Goal: Task Accomplishment & Management: Complete application form

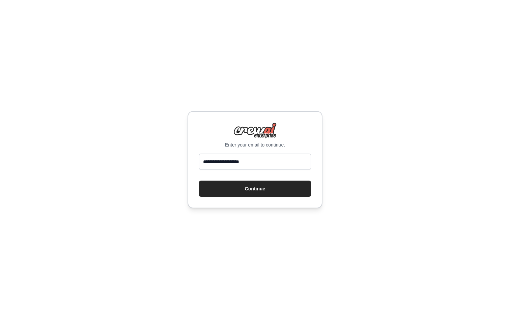
type input "**********"
click at [199, 180] on button "Continue" at bounding box center [255, 188] width 112 height 16
click at [244, 188] on button "Continue" at bounding box center [255, 188] width 112 height 16
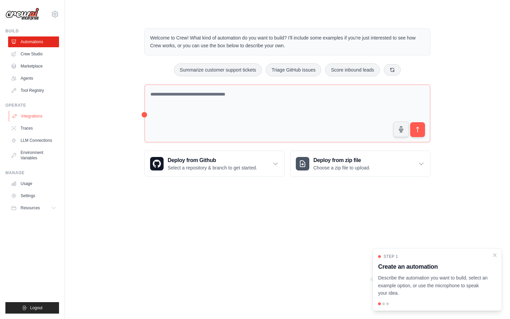
click at [40, 115] on link "Integrations" at bounding box center [34, 116] width 51 height 11
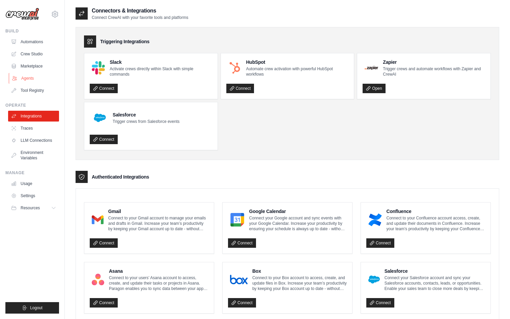
click at [33, 83] on link "Agents" at bounding box center [34, 78] width 51 height 11
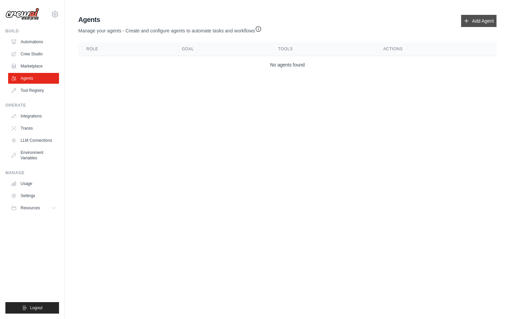
click at [487, 22] on link "Add Agent" at bounding box center [478, 21] width 35 height 12
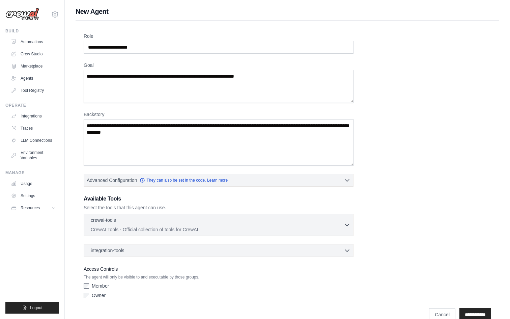
scroll to position [2, 0]
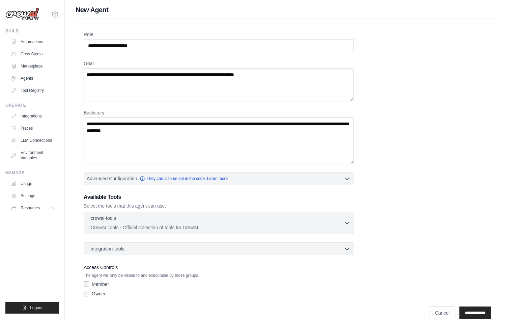
click at [338, 222] on div "crewai-tools 0 selected" at bounding box center [217, 219] width 253 height 8
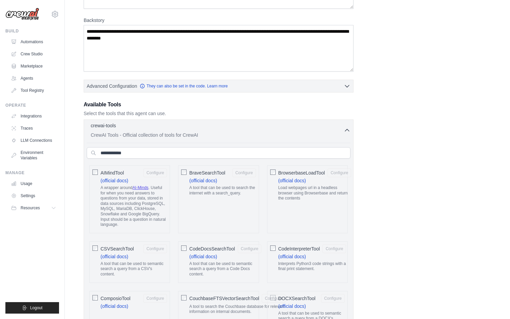
scroll to position [92, 0]
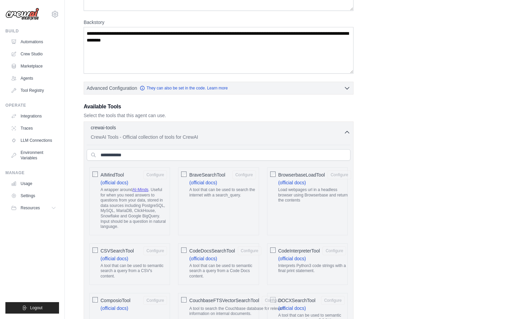
click at [310, 136] on p "CrewAI Tools - Official collection of tools for CrewAI" at bounding box center [217, 137] width 253 height 7
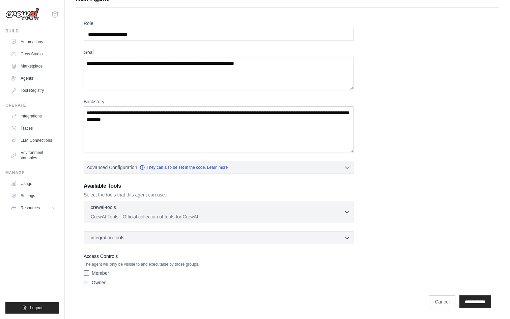
click at [278, 241] on div "integration-tools 0 selected Gmail Asana Box Salesforce" at bounding box center [219, 237] width 270 height 13
click at [279, 219] on p "CrewAI Tools - Official collection of tools for CrewAI" at bounding box center [217, 216] width 253 height 7
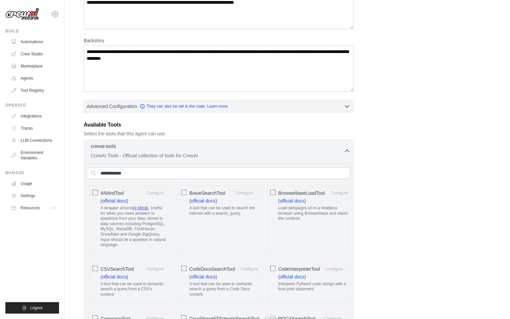
scroll to position [0, 0]
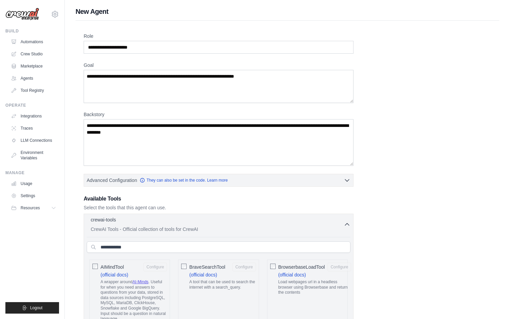
click at [349, 229] on button "crewai-tools 0 selected CrewAI Tools - Official collection of tools for CrewAI" at bounding box center [219, 224] width 264 height 16
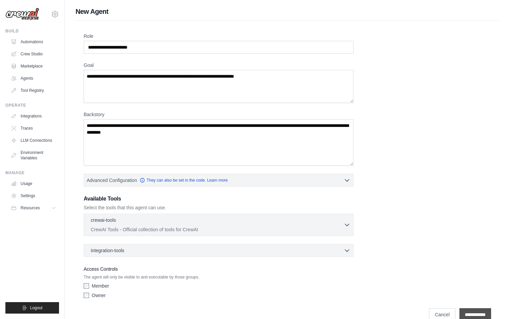
click at [476, 313] on input "**********" at bounding box center [475, 314] width 32 height 13
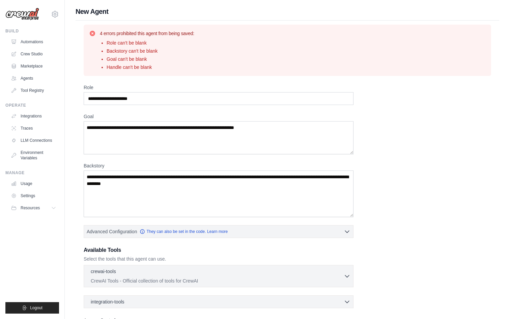
click at [465, 314] on div "Role Goal Backstory Advanced Configuration They can also be set in the code. Le…" at bounding box center [287, 218] width 407 height 268
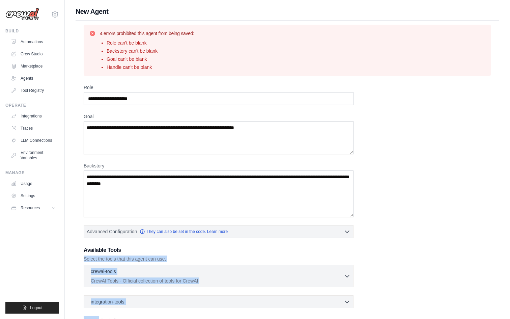
drag, startPoint x: 465, startPoint y: 314, endPoint x: 451, endPoint y: 249, distance: 67.0
click at [451, 249] on div "Role Goal Backstory Advanced Configuration They can also be set in the code. Le…" at bounding box center [287, 218] width 407 height 268
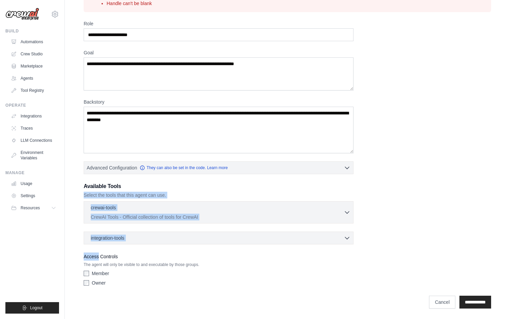
scroll to position [64, 0]
click at [451, 249] on div "Role Goal Backstory Advanced Configuration They can also be set in the code. Le…" at bounding box center [287, 154] width 407 height 268
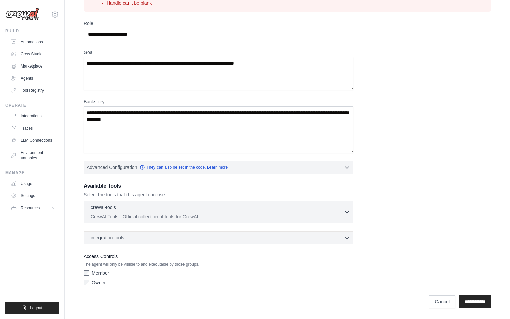
click at [104, 274] on label "Member" at bounding box center [100, 272] width 17 height 7
click at [99, 282] on label "Owner" at bounding box center [99, 282] width 14 height 7
click at [99, 284] on label "Owner" at bounding box center [99, 282] width 14 height 7
click at [97, 282] on label "Owner" at bounding box center [99, 282] width 14 height 7
click at [97, 274] on label "Member" at bounding box center [100, 272] width 17 height 7
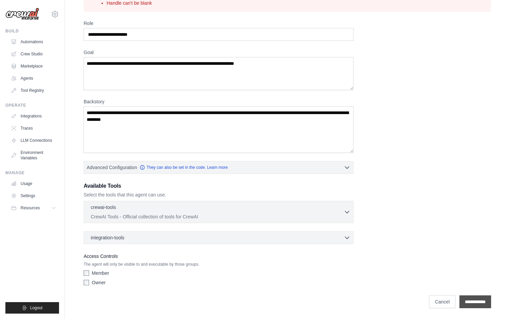
click at [484, 304] on input "**********" at bounding box center [475, 301] width 32 height 13
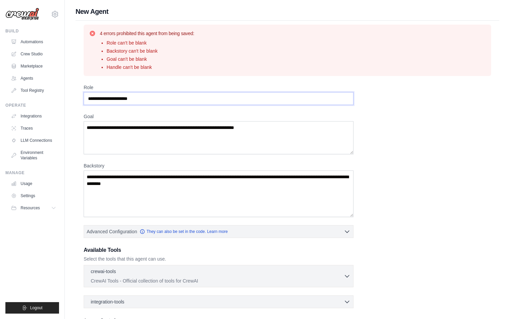
click at [141, 96] on input "Role" at bounding box center [219, 98] width 270 height 13
click at [132, 132] on textarea "Goal" at bounding box center [219, 137] width 270 height 33
click at [262, 135] on textarea "Goal" at bounding box center [219, 137] width 270 height 33
click at [269, 132] on textarea "Goal" at bounding box center [219, 137] width 270 height 33
click at [215, 177] on textarea "Backstory" at bounding box center [219, 193] width 270 height 47
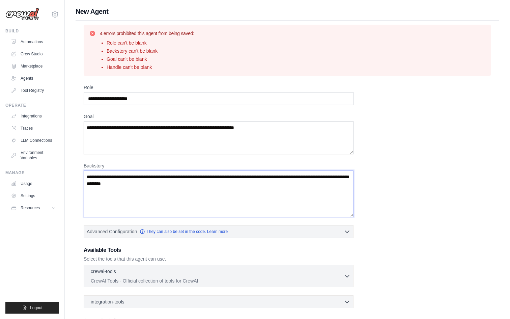
click at [199, 181] on textarea "Backstory" at bounding box center [219, 193] width 270 height 47
type textarea "*"
click at [182, 99] on input "Role" at bounding box center [219, 98] width 270 height 13
type input "*********"
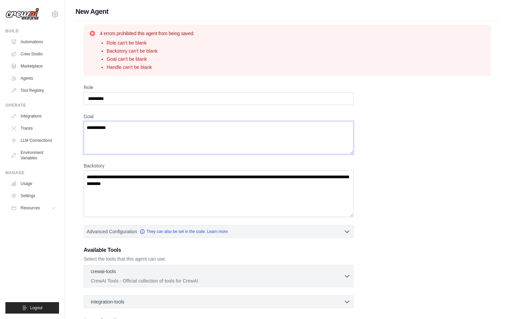
type textarea "**********"
type textarea "*"
type textarea "**********"
click at [255, 219] on div "**********" at bounding box center [287, 218] width 407 height 268
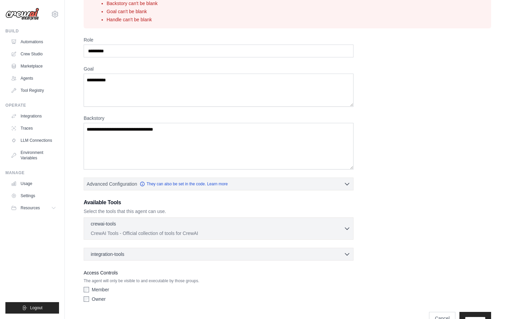
scroll to position [64, 0]
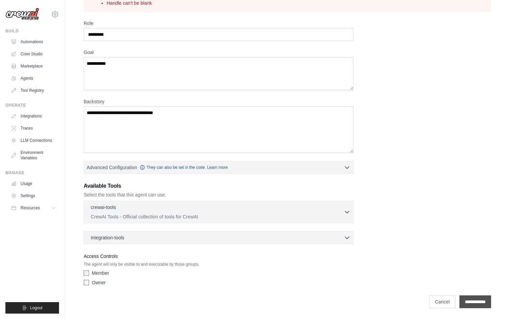
click at [468, 302] on input "**********" at bounding box center [475, 301] width 32 height 13
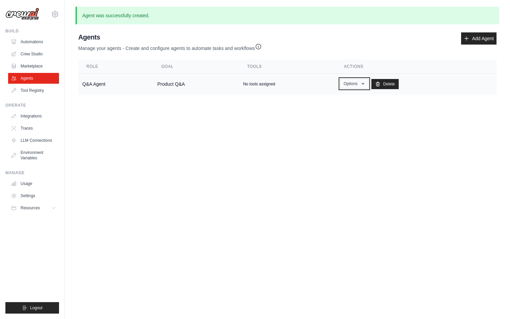
click at [345, 86] on button "Options" at bounding box center [354, 84] width 29 height 10
click at [324, 103] on link "Show" at bounding box center [344, 99] width 49 height 12
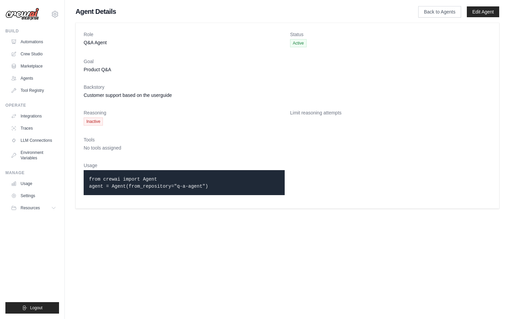
drag, startPoint x: 230, startPoint y: 190, endPoint x: 225, endPoint y: 165, distance: 25.4
click at [225, 165] on div "Usage from crewai import Agent agent = Agent(from_repository="q-a-agent")" at bounding box center [184, 181] width 201 height 38
click at [225, 165] on dt "Usage" at bounding box center [184, 165] width 201 height 7
click at [301, 41] on span "Active" at bounding box center [298, 43] width 17 height 8
click at [437, 11] on link "Back to Agents" at bounding box center [439, 11] width 43 height 11
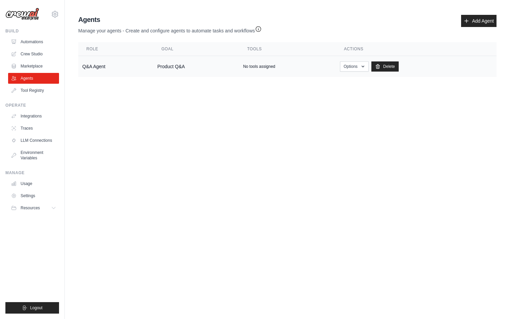
click at [210, 63] on td "Product Q&A" at bounding box center [196, 66] width 86 height 21
click at [135, 65] on td "Q&A Agent" at bounding box center [115, 66] width 75 height 21
click at [78, 68] on div "Agents Manage your agents - Create and configure agents to automate tasks and w…" at bounding box center [288, 45] width 424 height 67
click at [101, 67] on td "Q&A Agent" at bounding box center [115, 66] width 75 height 21
click at [268, 67] on p "No tools assigned" at bounding box center [259, 66] width 32 height 5
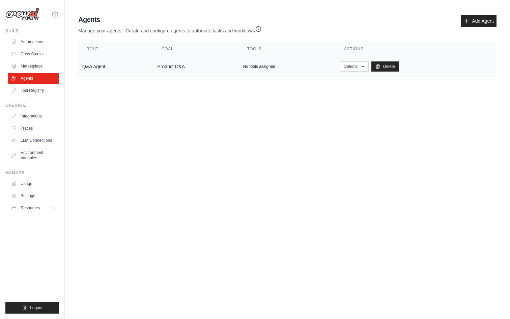
click at [255, 63] on td "No tools assigned" at bounding box center [287, 66] width 97 height 21
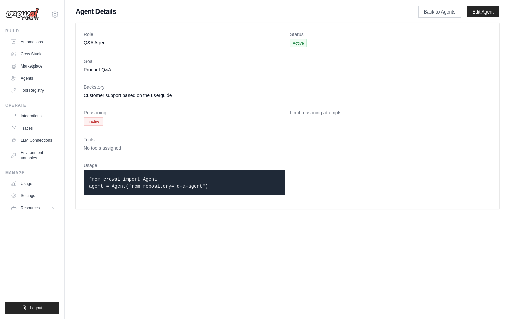
click at [168, 180] on p "from crewai import Agent agent = Agent(from_repository="q-a-agent")" at bounding box center [184, 182] width 190 height 14
click at [42, 57] on link "Crew Studio" at bounding box center [34, 54] width 51 height 11
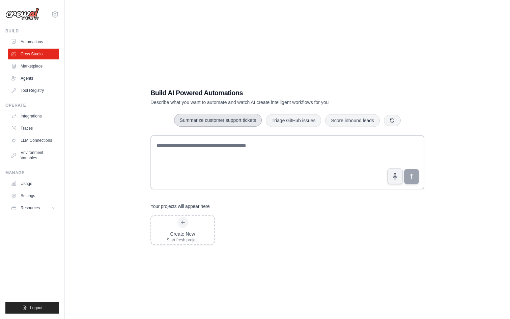
click at [197, 123] on button "Summarize customer support tickets" at bounding box center [218, 120] width 88 height 13
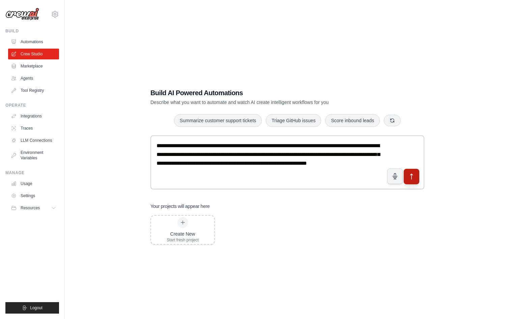
click at [414, 177] on icon "submit" at bounding box center [411, 176] width 7 height 7
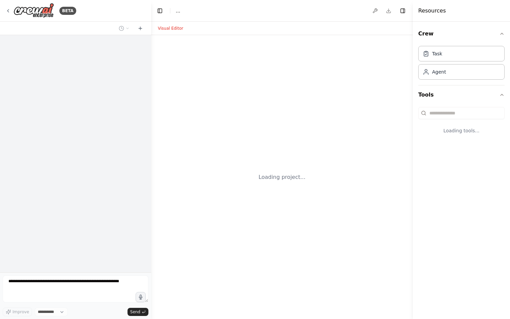
select select "****"
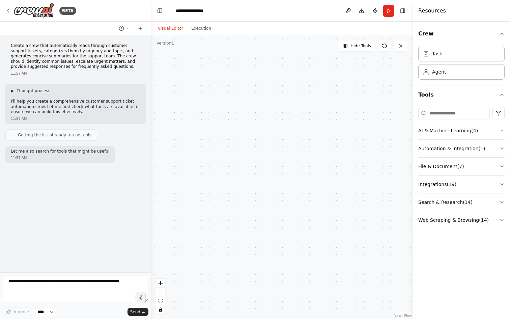
click at [47, 88] on span "Thought process" at bounding box center [34, 90] width 34 height 5
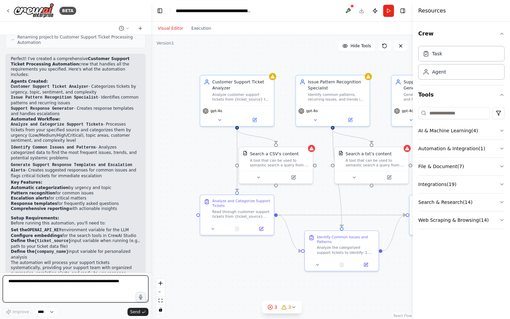
scroll to position [583, 0]
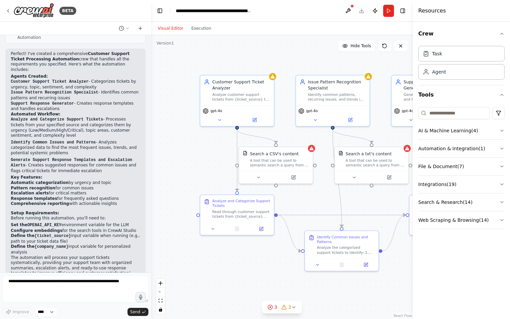
drag, startPoint x: 219, startPoint y: 166, endPoint x: 173, endPoint y: 164, distance: 45.6
click at [173, 164] on div ".deletable-edge-delete-btn { width: 20px; height: 20px; border: 0px solid #ffff…" at bounding box center [282, 177] width 262 height 284
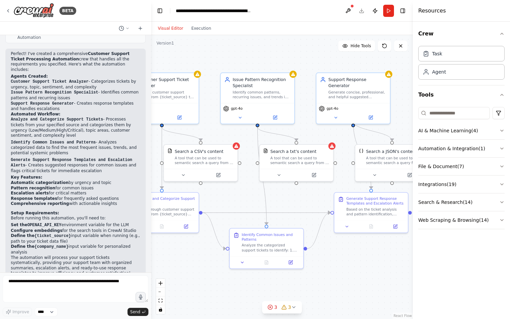
drag, startPoint x: 370, startPoint y: 136, endPoint x: 272, endPoint y: 123, distance: 98.6
click at [273, 123] on div ".deletable-edge-delete-btn { width: 20px; height: 20px; border: 0px solid #ffff…" at bounding box center [282, 177] width 262 height 284
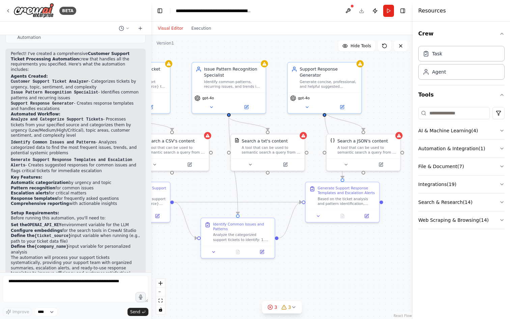
drag, startPoint x: 246, startPoint y: 187, endPoint x: 329, endPoint y: 203, distance: 85.1
click at [329, 202] on div ".deletable-edge-delete-btn { width: 20px; height: 20px; border: 0px solid #ffff…" at bounding box center [282, 177] width 262 height 284
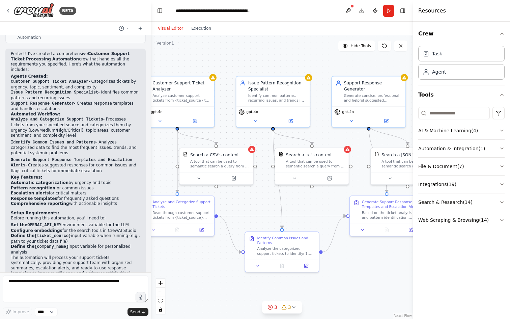
click at [329, 203] on div ".deletable-edge-delete-btn { width: 20px; height: 20px; border: 0px solid #ffff…" at bounding box center [282, 177] width 262 height 284
click at [295, 179] on icon at bounding box center [294, 177] width 5 height 5
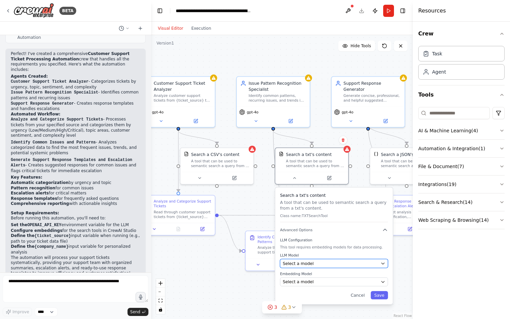
click at [302, 267] on button "Select a model" at bounding box center [334, 263] width 108 height 9
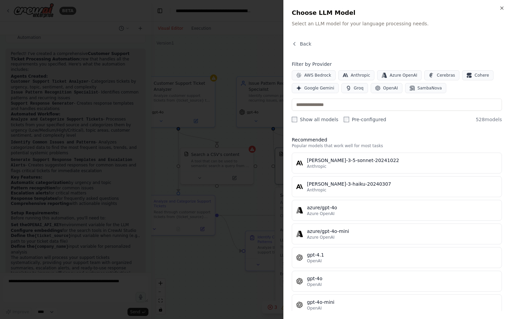
click at [251, 89] on div at bounding box center [255, 159] width 510 height 319
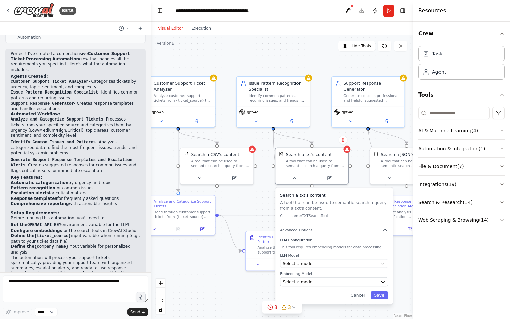
click at [217, 79] on div ".deletable-edge-delete-btn { width: 20px; height: 20px; border: 0px solid #ffff…" at bounding box center [282, 177] width 262 height 284
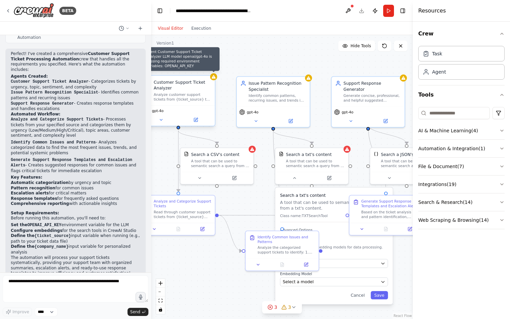
click at [214, 78] on icon at bounding box center [213, 77] width 4 height 4
click at [214, 77] on icon at bounding box center [213, 77] width 4 height 4
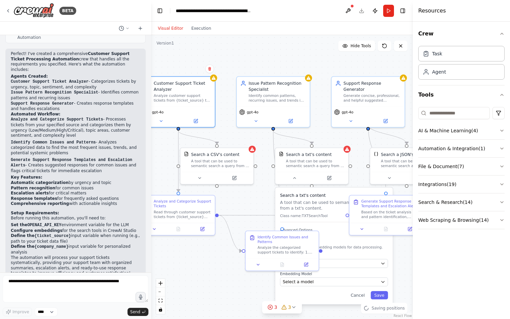
click at [265, 57] on div ".deletable-edge-delete-btn { width: 20px; height: 20px; border: 0px solid #ffff…" at bounding box center [282, 177] width 262 height 284
click at [261, 53] on div ".deletable-edge-delete-btn { width: 20px; height: 20px; border: 0px solid #ffff…" at bounding box center [282, 177] width 262 height 284
click at [351, 10] on button at bounding box center [348, 11] width 11 height 12
click at [344, 7] on div at bounding box center [348, 11] width 11 height 12
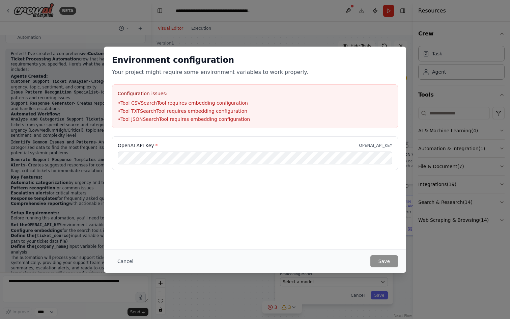
click at [347, 7] on div "Environment configuration Your project might require some environment variables…" at bounding box center [255, 159] width 510 height 319
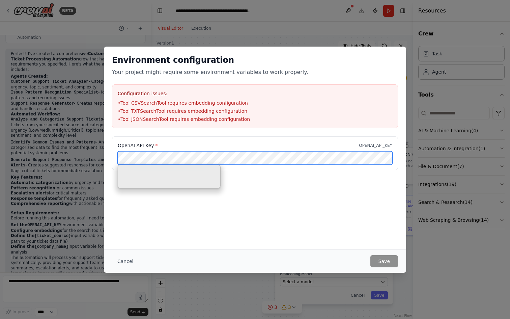
scroll to position [0, 97]
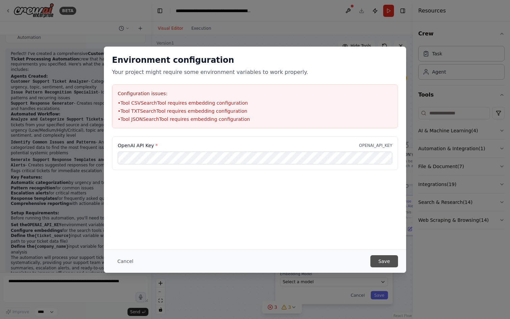
click at [383, 260] on button "Save" at bounding box center [384, 261] width 28 height 12
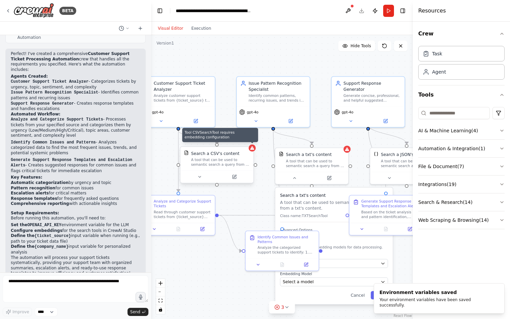
click at [254, 150] on icon at bounding box center [252, 148] width 5 height 5
click at [255, 151] on div ".deletable-edge-delete-btn { width: 20px; height: 20px; border: 0px solid #ffff…" at bounding box center [282, 177] width 262 height 284
click at [238, 159] on div "A tool that can be used to semantic search a query from a CSV's content." at bounding box center [220, 162] width 59 height 9
click at [251, 149] on icon at bounding box center [252, 148] width 4 height 4
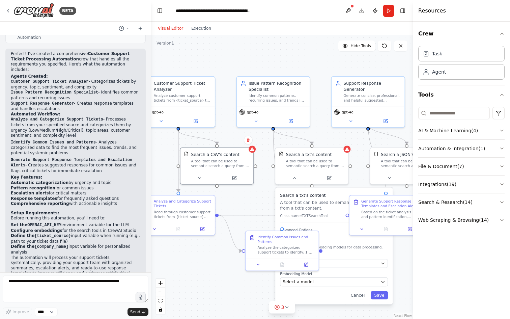
click at [343, 269] on div "LLM Model Select a model Embedding Model Select a model" at bounding box center [334, 269] width 108 height 33
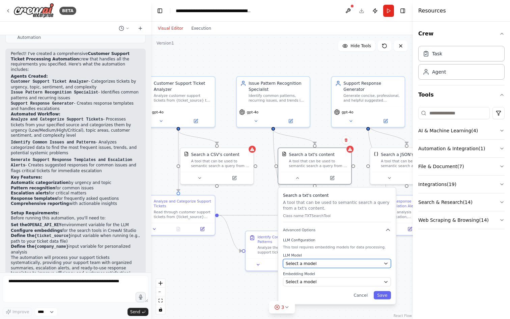
click at [343, 262] on div "Select a model" at bounding box center [333, 263] width 95 height 6
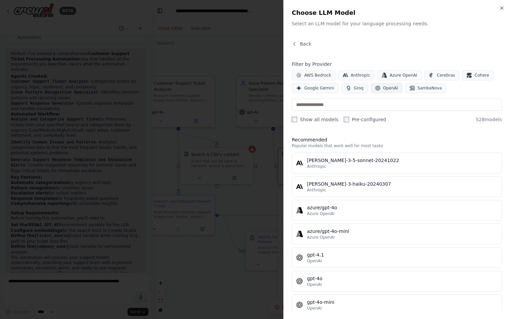
click at [392, 87] on span "OpenAI" at bounding box center [390, 87] width 15 height 5
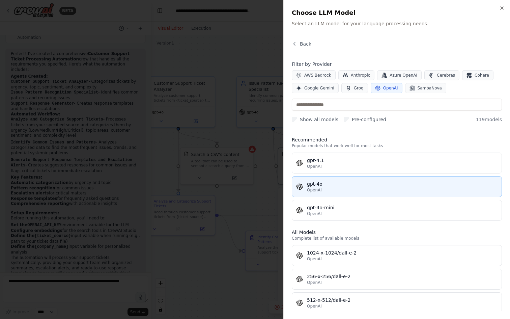
click at [340, 188] on div "OpenAI" at bounding box center [402, 189] width 191 height 5
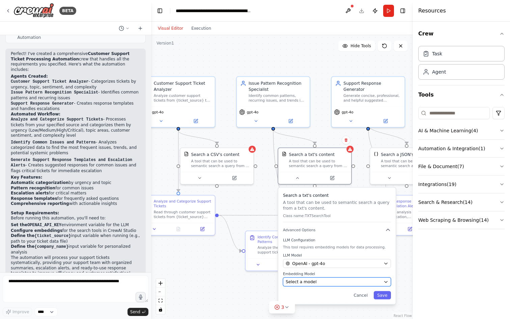
click at [364, 282] on div "Select a model" at bounding box center [333, 282] width 95 height 6
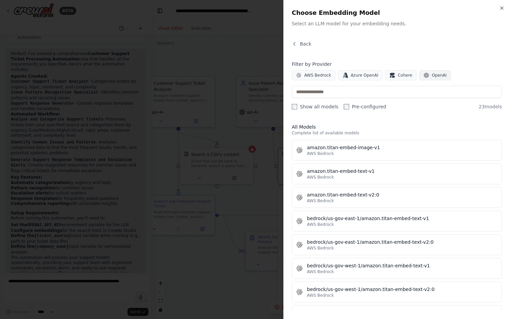
click at [424, 73] on icon "button" at bounding box center [426, 75] width 5 height 5
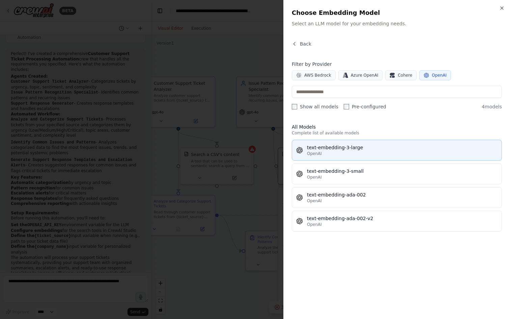
click at [368, 156] on button "text-embedding-3-large OpenAI" at bounding box center [397, 150] width 210 height 21
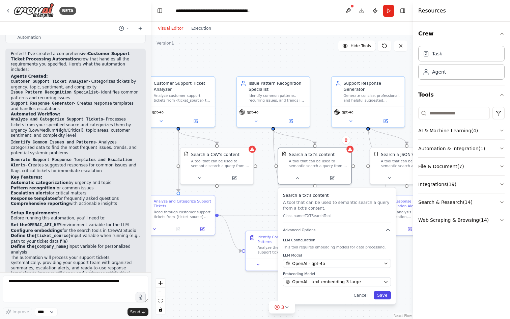
click at [387, 293] on button "Save" at bounding box center [382, 295] width 17 height 8
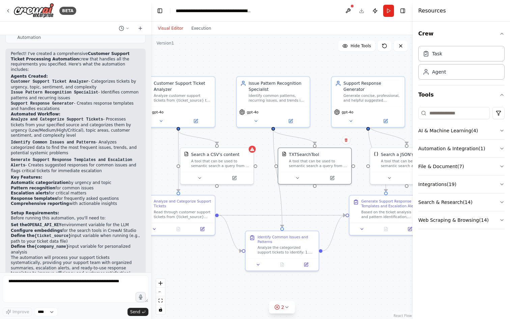
click at [326, 203] on div ".deletable-edge-delete-btn { width: 20px; height: 20px; border: 0px solid #ffff…" at bounding box center [282, 177] width 262 height 284
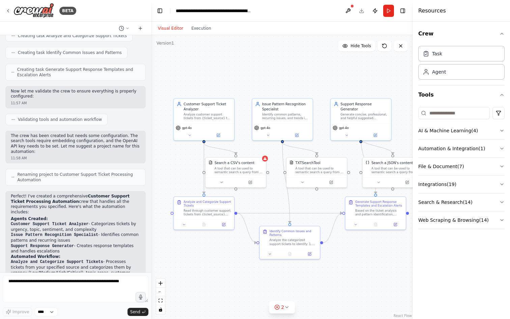
scroll to position [583, 0]
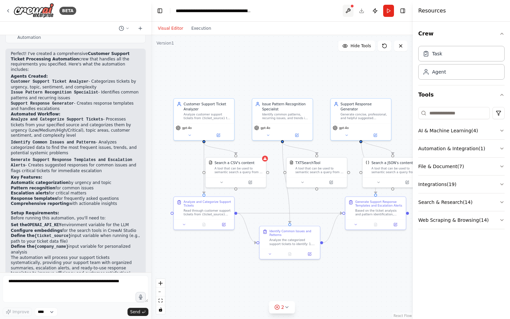
click at [347, 12] on button at bounding box center [348, 11] width 11 height 12
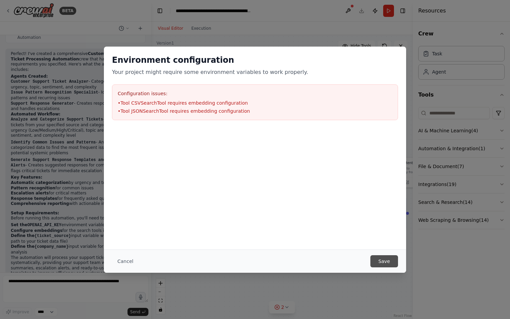
click at [391, 262] on button "Save" at bounding box center [384, 261] width 28 height 12
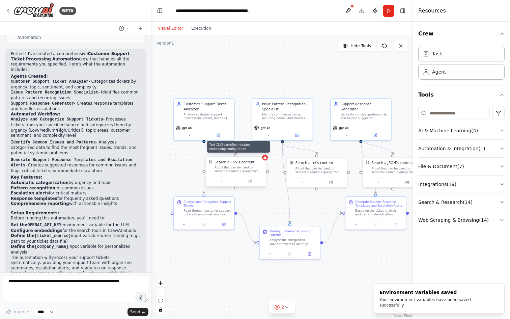
click at [264, 158] on icon at bounding box center [264, 157] width 3 height 3
click at [266, 158] on icon at bounding box center [265, 157] width 4 height 4
click at [255, 165] on div "Search a CSV's content A tool that can be used to semantic search a query from …" at bounding box center [241, 167] width 49 height 14
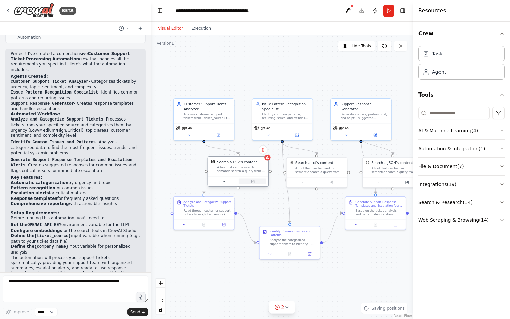
click at [254, 182] on icon at bounding box center [252, 181] width 3 height 3
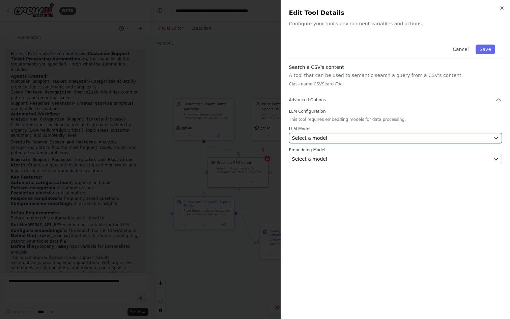
click at [331, 141] on div "Select a model" at bounding box center [391, 138] width 199 height 7
click at [374, 135] on div "Select a model" at bounding box center [391, 138] width 199 height 7
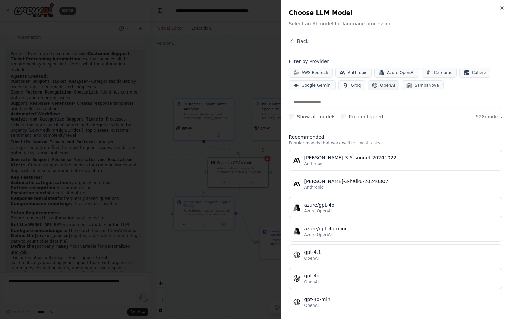
click at [381, 84] on span "OpenAI" at bounding box center [387, 85] width 15 height 5
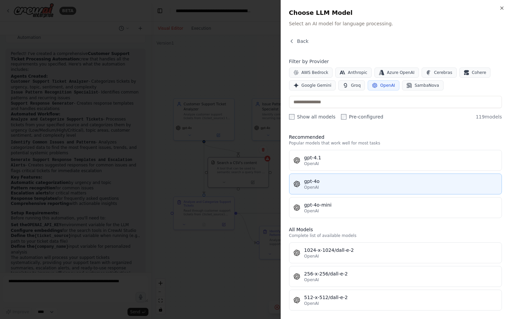
click at [347, 181] on div "gpt-4o" at bounding box center [400, 181] width 193 height 7
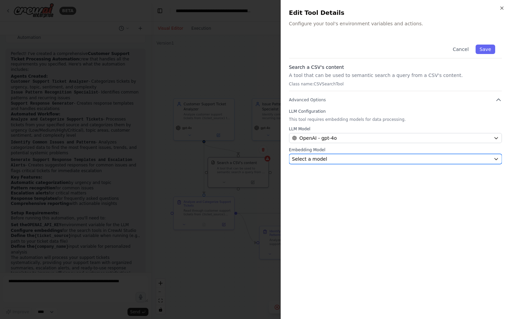
click at [332, 156] on div "Select a model" at bounding box center [391, 158] width 199 height 7
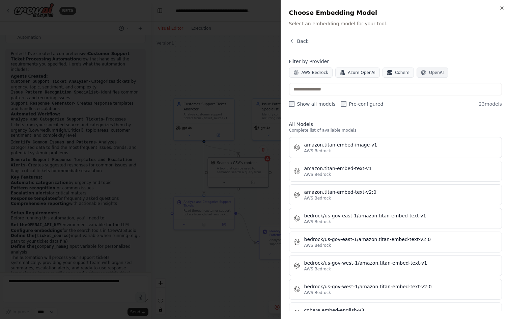
click at [436, 67] on button "OpenAI" at bounding box center [433, 72] width 32 height 10
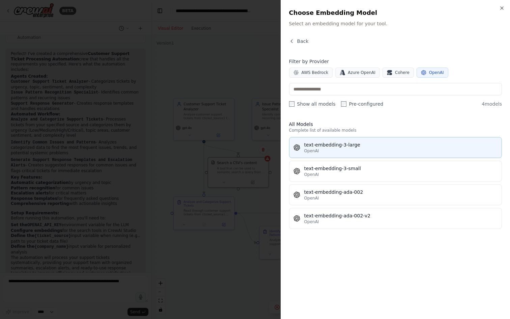
click at [349, 140] on button "text-embedding-3-large OpenAI" at bounding box center [395, 147] width 213 height 21
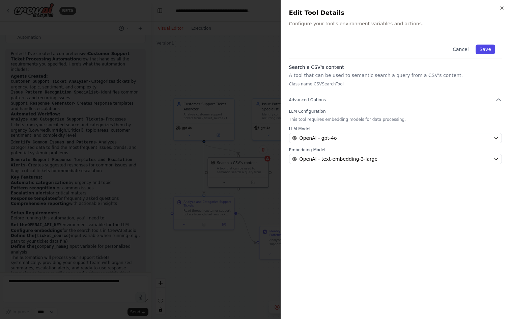
click at [487, 45] on button "Save" at bounding box center [486, 49] width 20 height 9
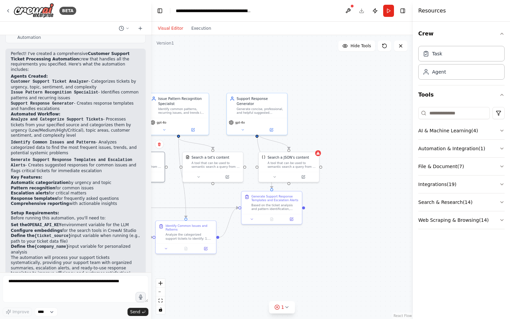
drag, startPoint x: 378, startPoint y: 276, endPoint x: 275, endPoint y: 270, distance: 104.0
click at [274, 270] on div ".deletable-edge-delete-btn { width: 20px; height: 20px; border: 0px solid #ffff…" at bounding box center [282, 177] width 262 height 284
click at [306, 162] on div "A tool that can be used to semantic search a query from a JSON's content." at bounding box center [291, 164] width 49 height 8
click at [301, 178] on button at bounding box center [303, 176] width 28 height 6
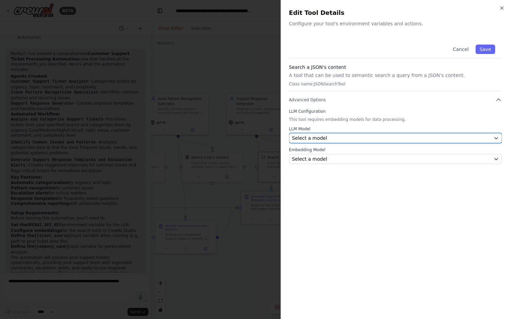
click at [385, 137] on div "Select a model" at bounding box center [391, 138] width 199 height 7
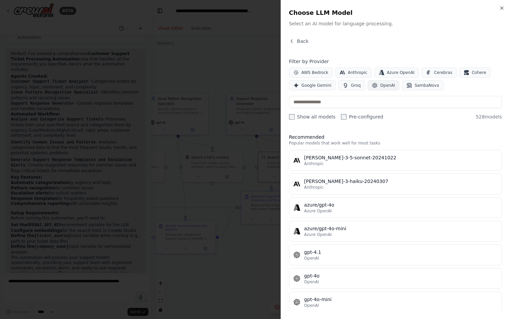
click at [383, 84] on span "OpenAI" at bounding box center [387, 85] width 15 height 5
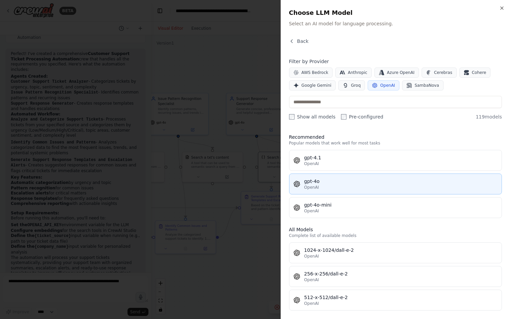
click at [323, 176] on button "gpt-4o OpenAI" at bounding box center [395, 183] width 213 height 21
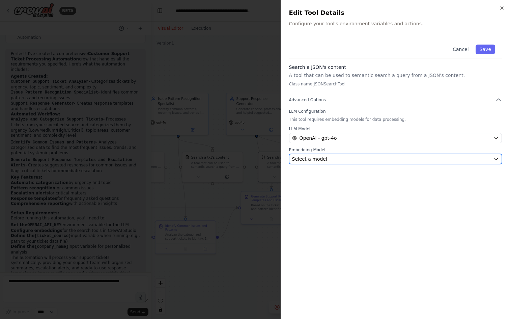
click at [329, 158] on div "Select a model" at bounding box center [391, 158] width 199 height 7
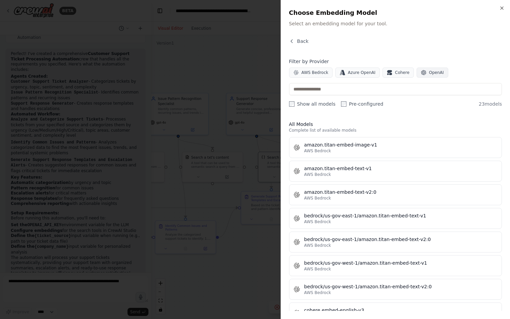
click at [429, 72] on span "OpenAI" at bounding box center [436, 72] width 15 height 5
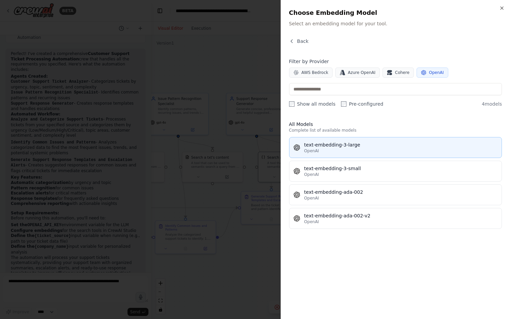
click at [358, 140] on button "text-embedding-3-large OpenAI" at bounding box center [395, 147] width 213 height 21
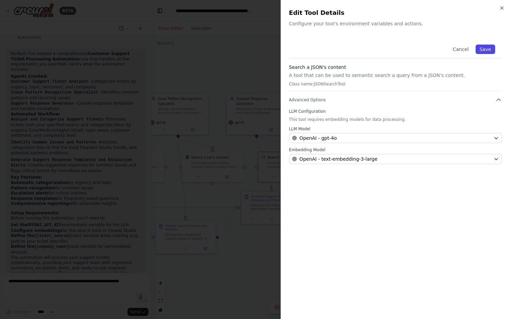
click at [489, 47] on button "Save" at bounding box center [486, 49] width 20 height 9
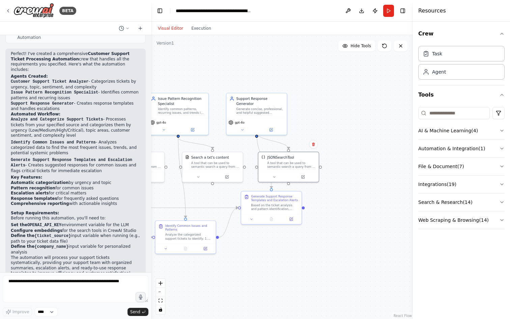
click at [317, 225] on div ".deletable-edge-delete-btn { width: 20px; height: 20px; border: 0px solid #ffff…" at bounding box center [282, 177] width 262 height 284
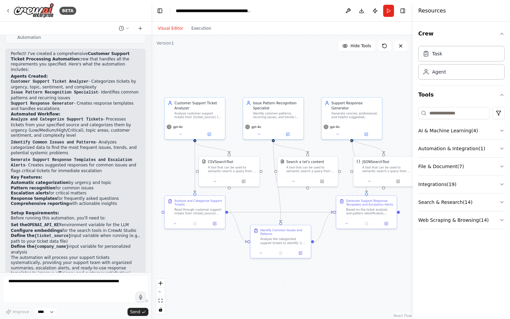
drag, startPoint x: 297, startPoint y: 252, endPoint x: 393, endPoint y: 256, distance: 95.2
click at [393, 256] on div ".deletable-edge-delete-btn { width: 20px; height: 20px; border: 0px solid #ffff…" at bounding box center [282, 177] width 262 height 284
click at [388, 11] on button "Run" at bounding box center [388, 11] width 11 height 12
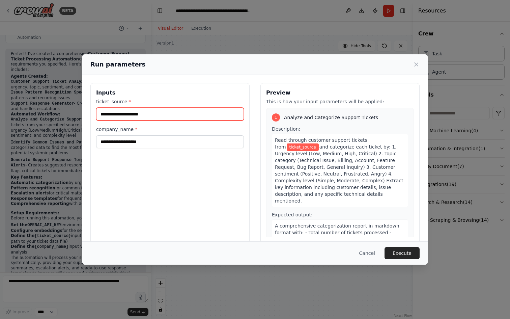
click at [212, 117] on input "ticket_source *" at bounding box center [170, 114] width 148 height 13
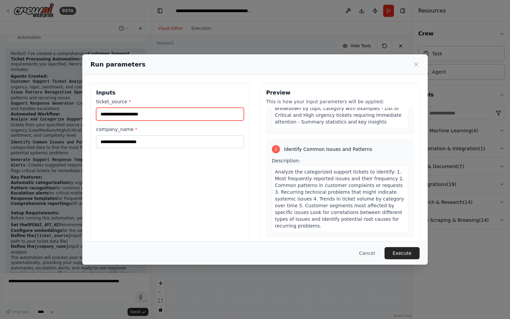
scroll to position [0, 0]
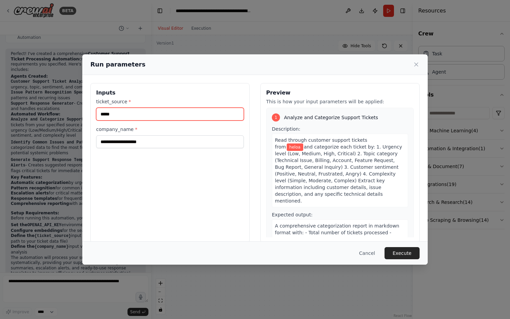
type input "*****"
click at [184, 135] on div "company_name *" at bounding box center [170, 137] width 148 height 22
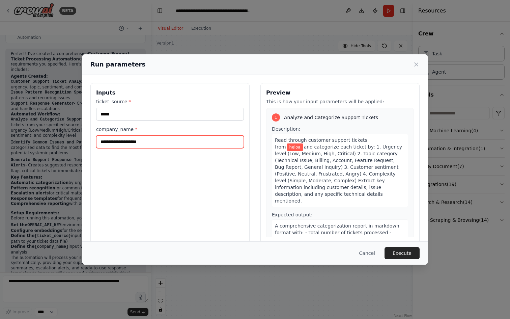
click at [179, 140] on input "company_name *" at bounding box center [170, 141] width 148 height 13
type input "********"
click at [410, 253] on button "Execute" at bounding box center [401, 253] width 35 height 12
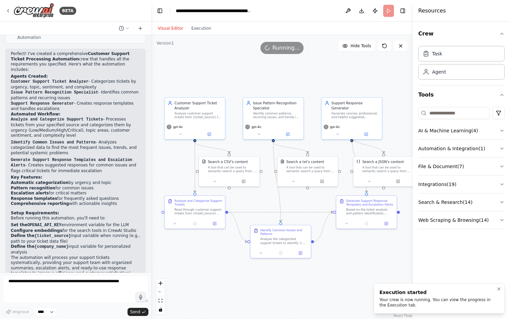
click at [419, 299] on div "Your crew is now running. You can view the progress in the Execution tab." at bounding box center [437, 302] width 117 height 11
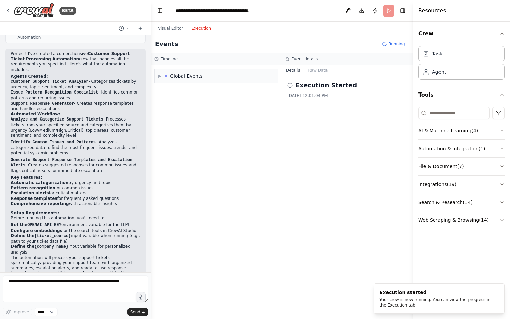
click at [204, 28] on button "Execution" at bounding box center [201, 28] width 28 height 8
click at [202, 77] on div "▶ Global Events" at bounding box center [216, 75] width 123 height 13
click at [213, 93] on div "Execution Started" at bounding box center [217, 90] width 118 height 10
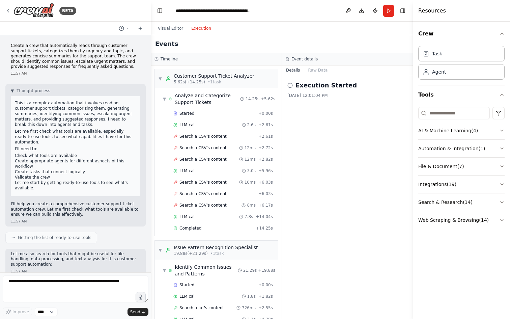
scroll to position [365, 0]
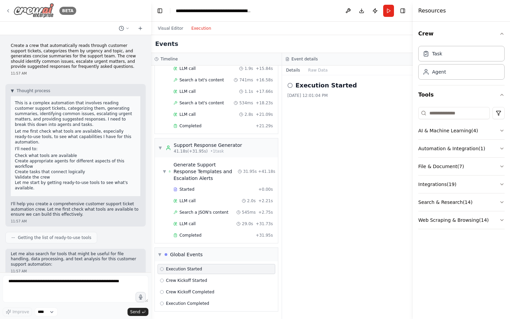
click at [11, 10] on div "BETA" at bounding box center [40, 10] width 71 height 15
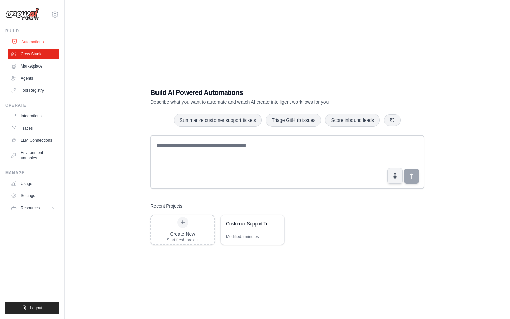
click at [34, 45] on link "Automations" at bounding box center [34, 41] width 51 height 11
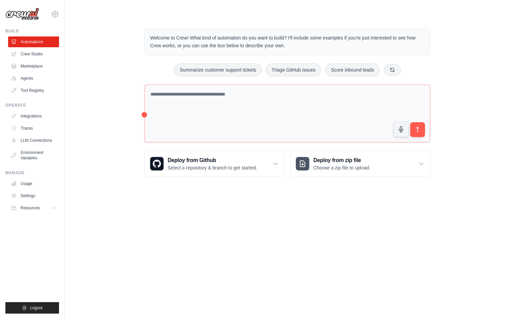
click at [34, 41] on link "Automations" at bounding box center [33, 41] width 51 height 11
click at [34, 67] on link "Marketplace" at bounding box center [34, 66] width 51 height 11
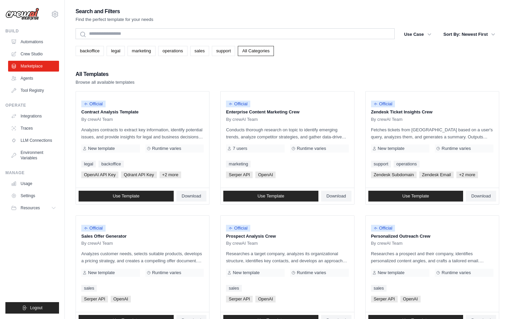
click at [27, 77] on link "Agents" at bounding box center [33, 78] width 51 height 11
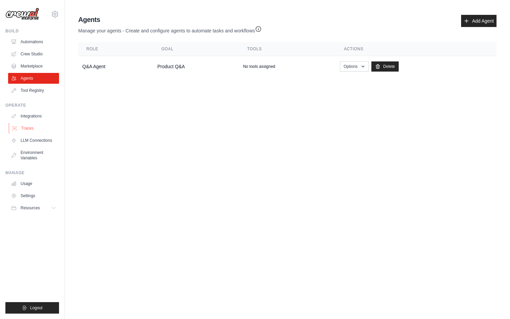
click at [31, 125] on link "Traces" at bounding box center [34, 128] width 51 height 11
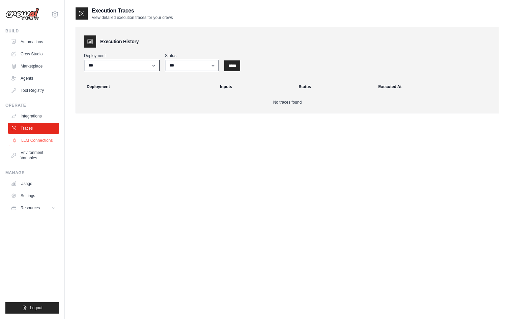
click at [44, 140] on link "LLM Connections" at bounding box center [34, 140] width 51 height 11
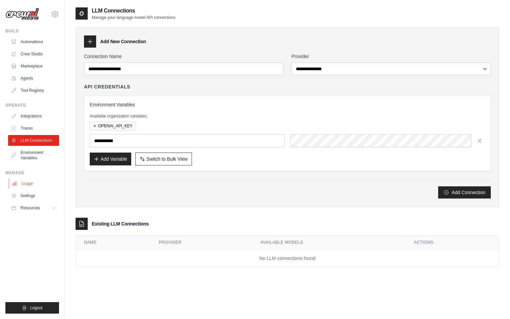
click at [33, 188] on link "Usage" at bounding box center [34, 183] width 51 height 11
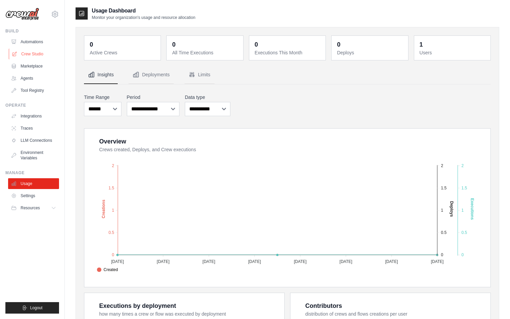
click at [33, 52] on link "Crew Studio" at bounding box center [34, 54] width 51 height 11
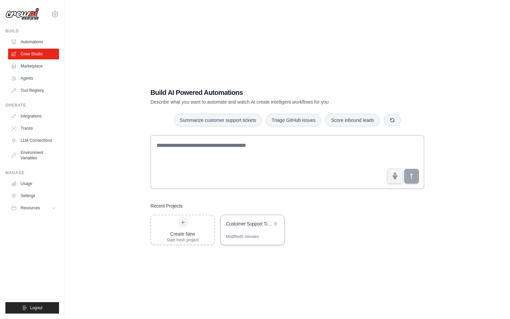
click at [261, 227] on div "Customer Support Ticket Processing Automation" at bounding box center [249, 224] width 46 height 8
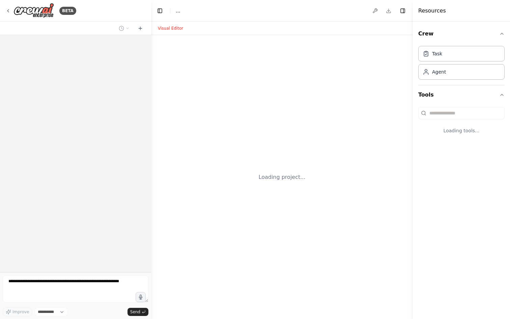
select select "****"
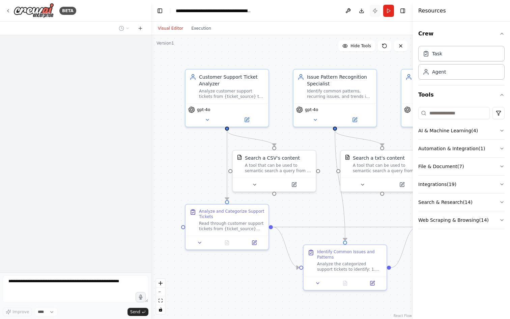
scroll to position [216, 0]
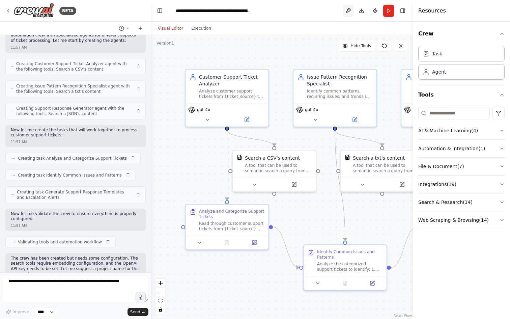
click at [347, 13] on button at bounding box center [348, 11] width 11 height 12
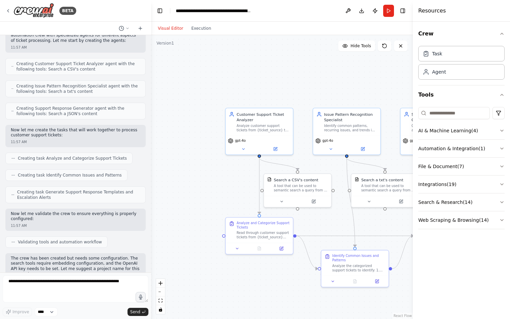
click at [404, 316] on link "React Flow" at bounding box center [403, 316] width 18 height 4
click at [374, 11] on button "Publish" at bounding box center [375, 11] width 11 height 12
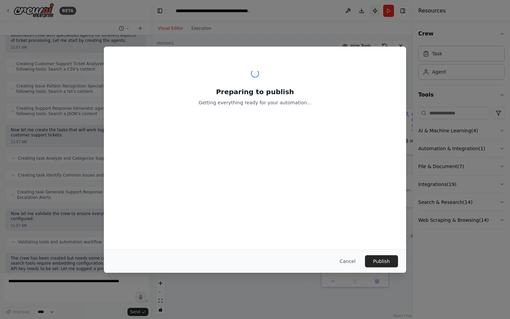
click at [374, 9] on div "Preparing to publish Getting everything ready for your automation... Cancel Pub…" at bounding box center [255, 159] width 510 height 319
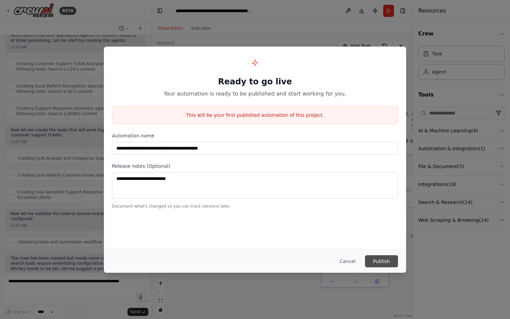
click at [370, 258] on button "Publish" at bounding box center [381, 261] width 33 height 12
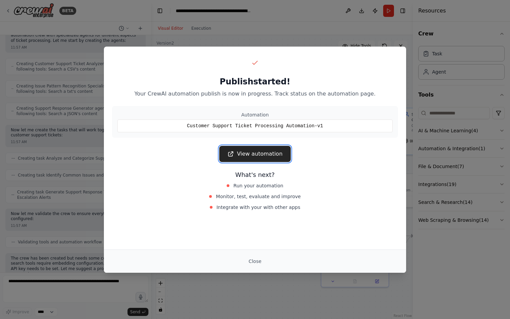
click at [281, 153] on link "View automation" at bounding box center [254, 154] width 71 height 16
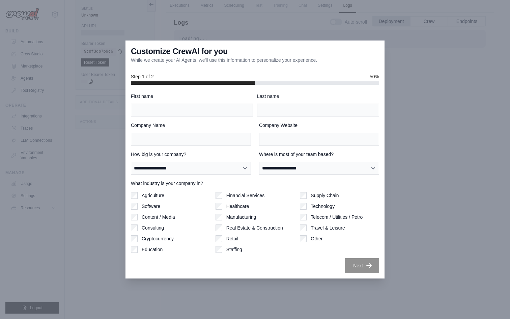
click at [152, 209] on div "Agriculture Software Content / Media Consulting Cryptocurrency Education" at bounding box center [170, 222] width 79 height 61
click at [239, 194] on label "Financial Services" at bounding box center [245, 195] width 38 height 7
click at [269, 116] on input "Last name" at bounding box center [318, 110] width 122 height 13
click at [207, 113] on input "First name" at bounding box center [192, 110] width 122 height 13
type input "**"
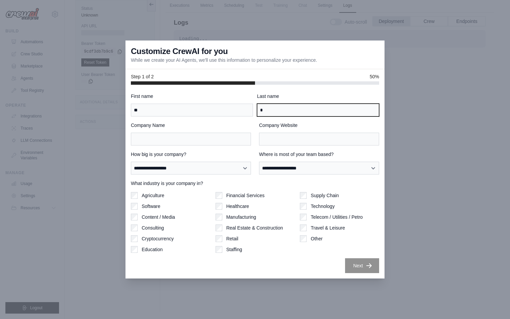
type input "*"
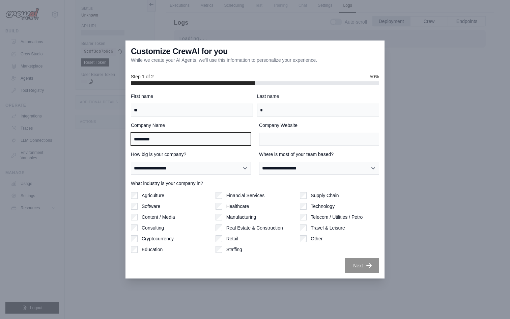
type input "*********"
click at [384, 273] on div "**********" at bounding box center [254, 182] width 259 height 194
click at [221, 160] on div "**********" at bounding box center [191, 163] width 120 height 24
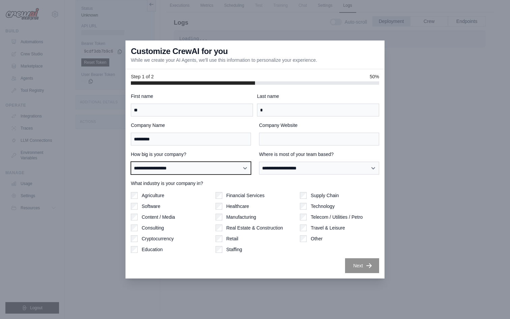
click at [218, 164] on select "**********" at bounding box center [191, 168] width 120 height 13
select select "**********"
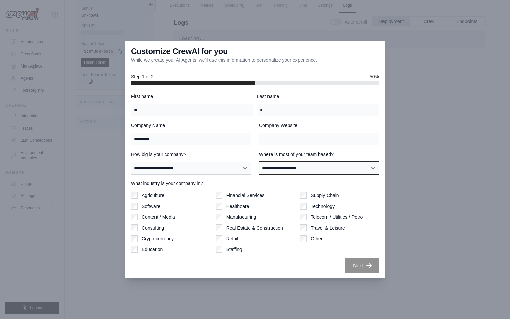
click at [280, 165] on select "**********" at bounding box center [319, 168] width 120 height 13
select select "**********"
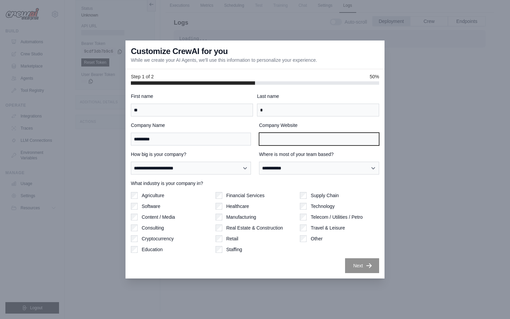
click at [283, 138] on input "Company Website" at bounding box center [319, 139] width 120 height 13
type input "**"
click at [292, 263] on div "Next" at bounding box center [255, 265] width 248 height 15
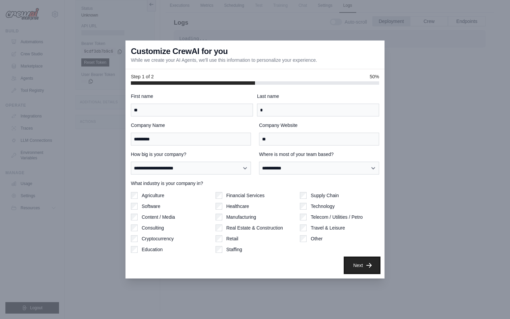
click at [349, 262] on button "Next" at bounding box center [362, 265] width 34 height 15
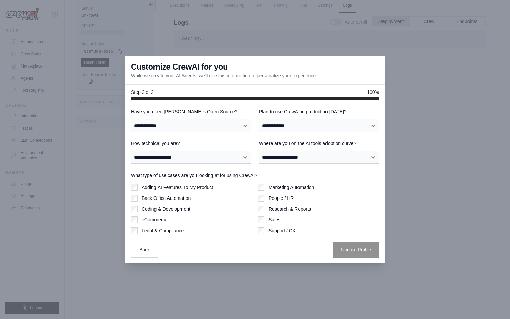
click at [202, 126] on select "**********" at bounding box center [191, 125] width 120 height 13
select select "**********"
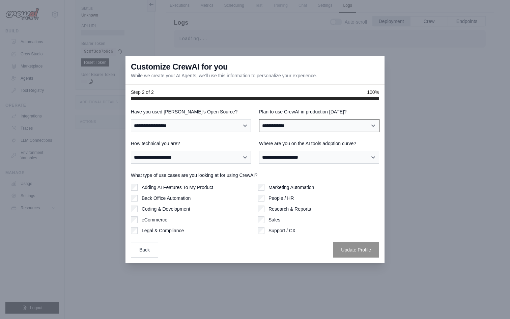
click at [317, 119] on select "**********" at bounding box center [319, 125] width 120 height 13
select select "*****"
click at [212, 166] on div "**********" at bounding box center [255, 182] width 248 height 149
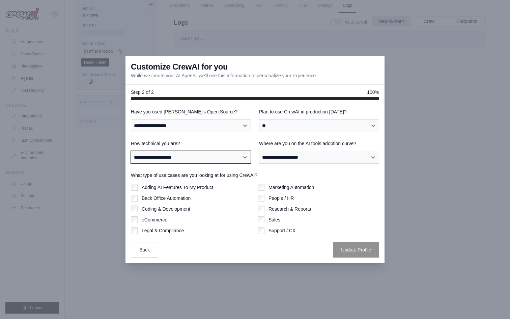
click at [213, 163] on select "**********" at bounding box center [191, 157] width 120 height 13
select select "**********"
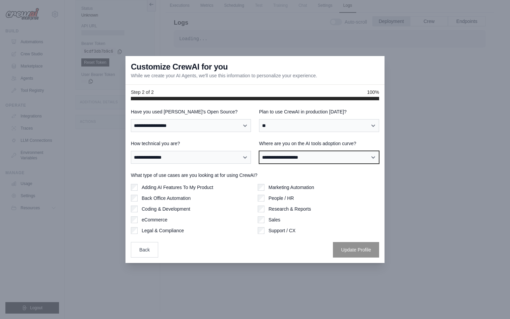
click at [310, 152] on select "**********" at bounding box center [319, 157] width 120 height 13
select select "**********"
click at [266, 197] on div "People / HR" at bounding box center [318, 198] width 121 height 7
click at [174, 190] on label "Adding AI Features To My Product" at bounding box center [178, 187] width 72 height 7
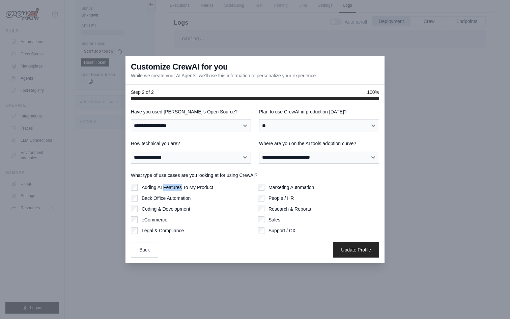
click at [174, 190] on label "Adding AI Features To My Product" at bounding box center [178, 187] width 72 height 7
click at [359, 248] on button "Update Profile" at bounding box center [356, 249] width 46 height 16
